Goal: Task Accomplishment & Management: Use online tool/utility

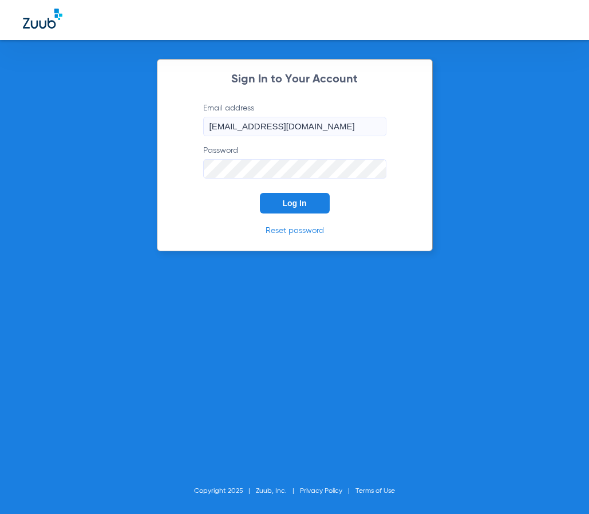
click at [316, 197] on button "Log In" at bounding box center [295, 203] width 70 height 21
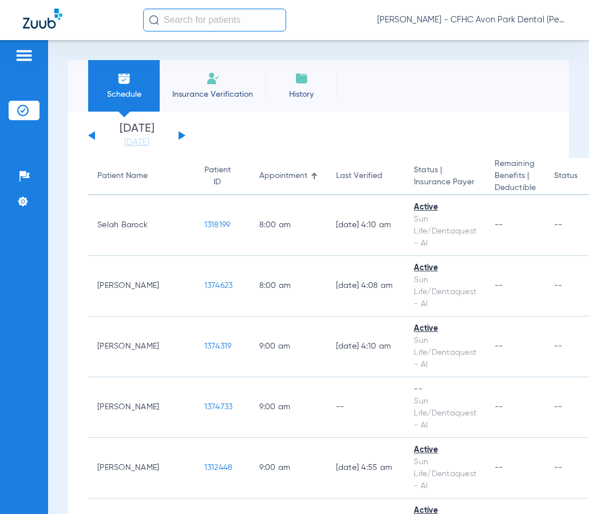
click at [215, 23] on input "text" at bounding box center [214, 20] width 143 height 23
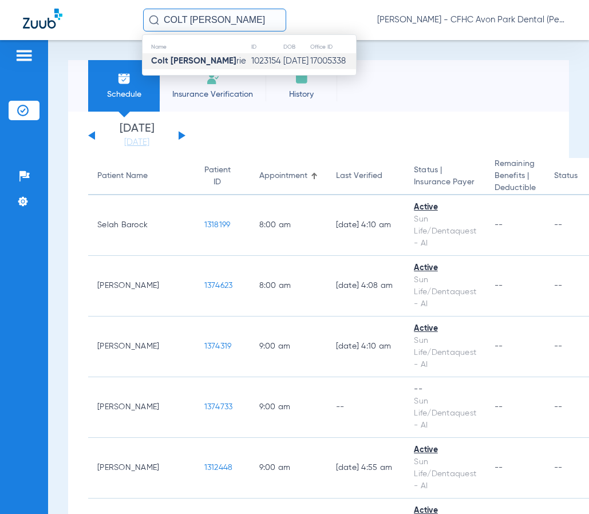
click at [184, 64] on strong "Colt [PERSON_NAME]" at bounding box center [193, 61] width 85 height 9
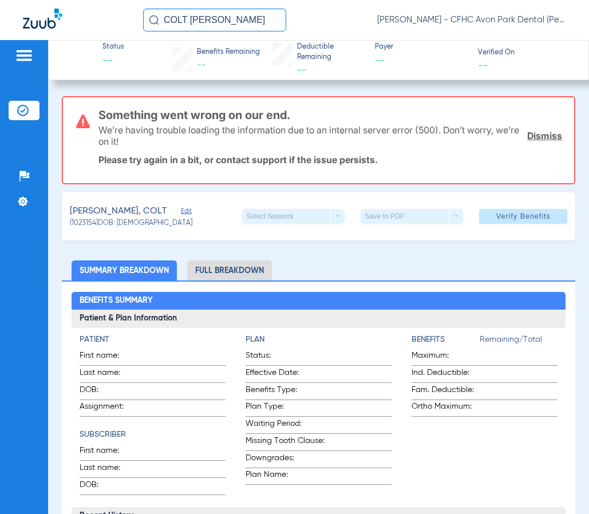
click at [239, 11] on input "COLT [PERSON_NAME]" at bounding box center [214, 20] width 143 height 23
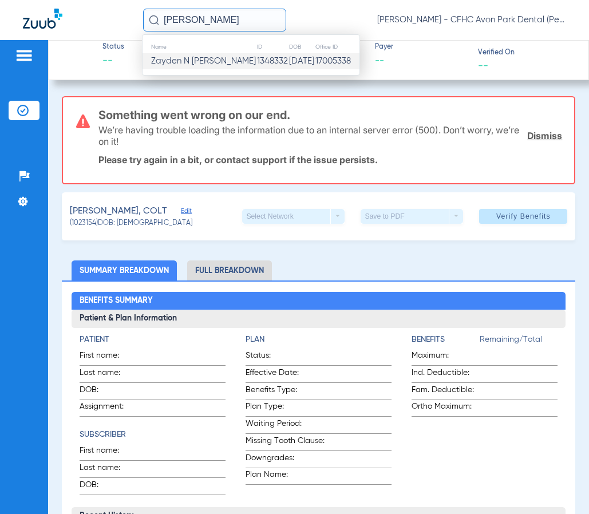
click at [211, 55] on td "Zayden N [PERSON_NAME]" at bounding box center [200, 61] width 114 height 16
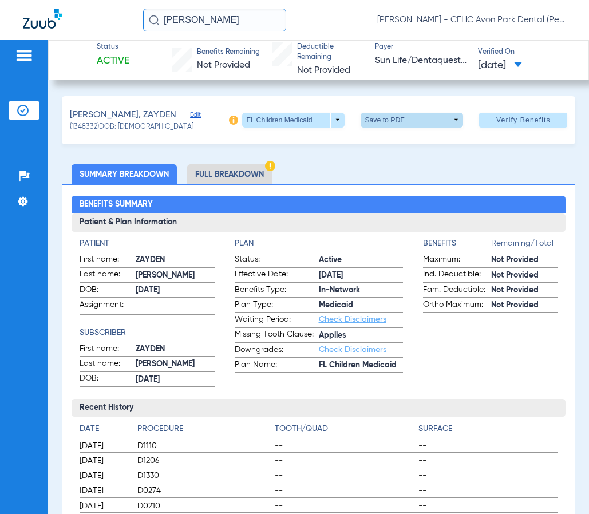
click at [398, 126] on span at bounding box center [411, 119] width 27 height 27
click at [379, 140] on button "insert_drive_file Save to PDF" at bounding box center [396, 142] width 86 height 23
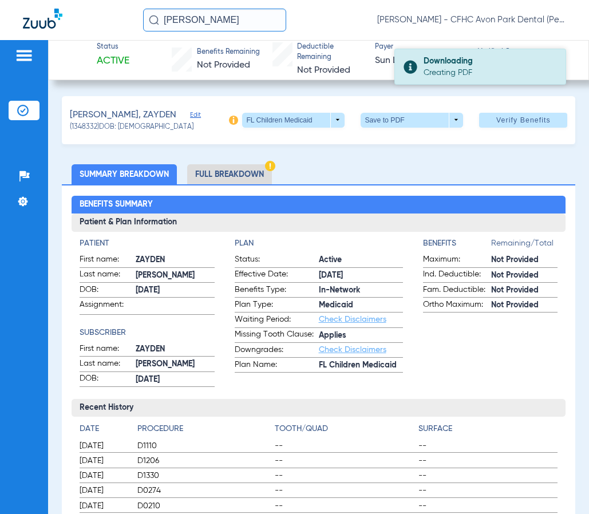
click at [437, 65] on div "Downloading" at bounding box center [490, 61] width 132 height 11
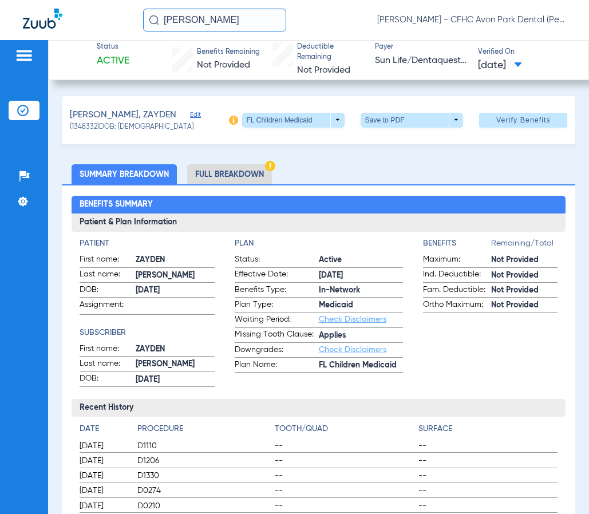
click at [240, 17] on input "[PERSON_NAME]" at bounding box center [214, 20] width 143 height 23
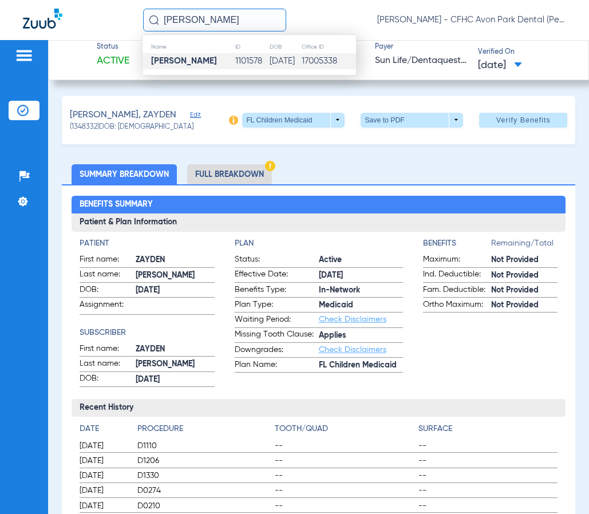
click at [186, 64] on strong "[PERSON_NAME]" at bounding box center [184, 61] width 66 height 9
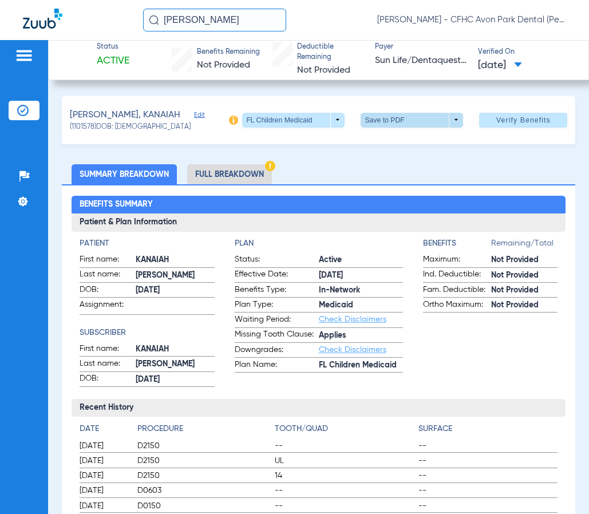
click at [426, 122] on span at bounding box center [412, 120] width 102 height 15
click at [228, 26] on div at bounding box center [294, 257] width 589 height 514
click at [224, 19] on input "[PERSON_NAME]" at bounding box center [214, 20] width 143 height 23
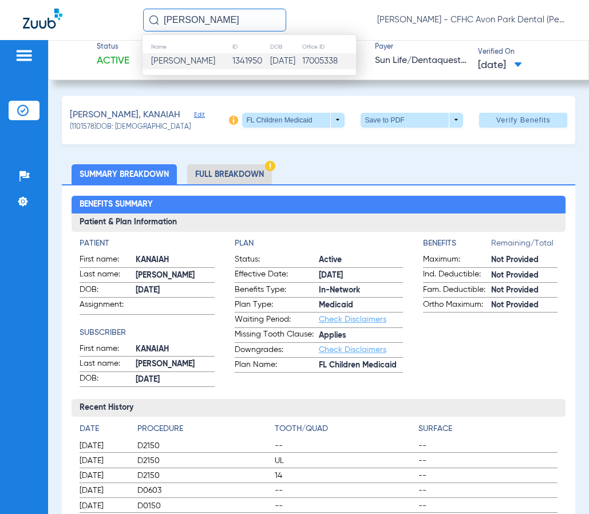
type input "[PERSON_NAME]"
click at [193, 63] on span "[PERSON_NAME]" at bounding box center [183, 61] width 64 height 9
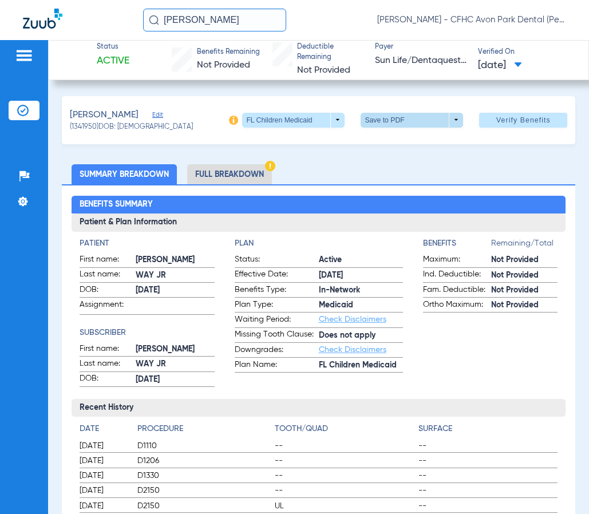
click at [428, 119] on span at bounding box center [412, 120] width 102 height 15
click at [400, 143] on span "Save to PDF" at bounding box center [407, 143] width 45 height 8
